Goal: Navigation & Orientation: Find specific page/section

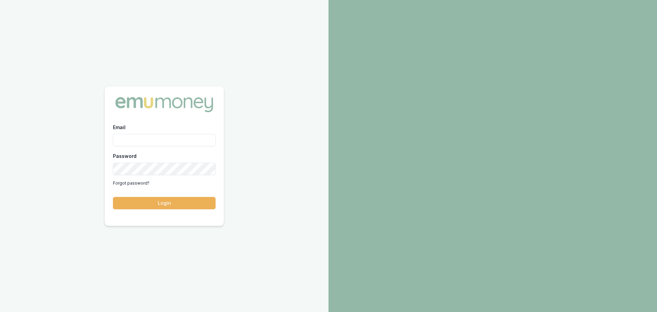
click at [146, 142] on input "Email" at bounding box center [164, 140] width 103 height 12
type input "[PERSON_NAME][EMAIL_ADDRESS][DOMAIN_NAME]"
click at [165, 205] on button "Login" at bounding box center [164, 203] width 103 height 12
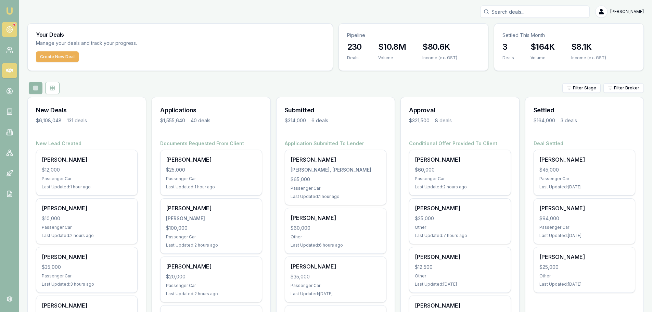
click at [9, 28] on icon at bounding box center [9, 29] width 7 height 7
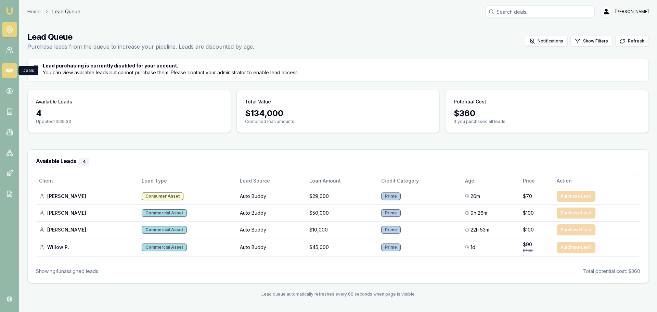
click at [8, 74] on link at bounding box center [9, 70] width 15 height 15
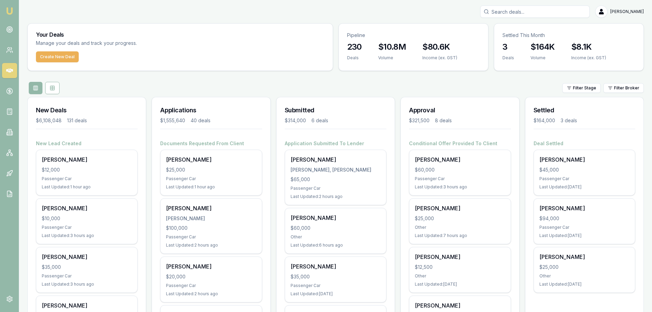
click at [184, 82] on div "Filter Stage Filter Broker" at bounding box center [335, 88] width 616 height 12
